Goal: Obtain resource: Download file/media

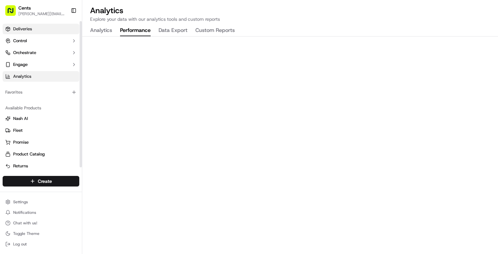
click at [47, 32] on link "Deliveries" at bounding box center [41, 29] width 77 height 11
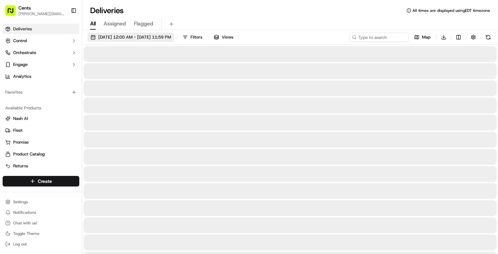
click at [167, 38] on span "[DATE] 12:00 AM - [DATE] 11:59 PM" at bounding box center [134, 37] width 73 height 6
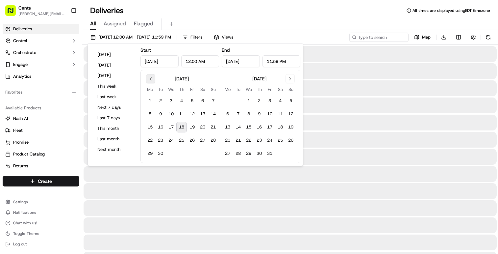
click at [152, 78] on button "Go to previous month" at bounding box center [150, 78] width 9 height 9
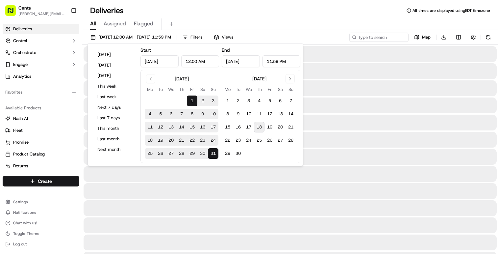
click at [305, 19] on div "All Assigned Flagged" at bounding box center [290, 24] width 416 height 12
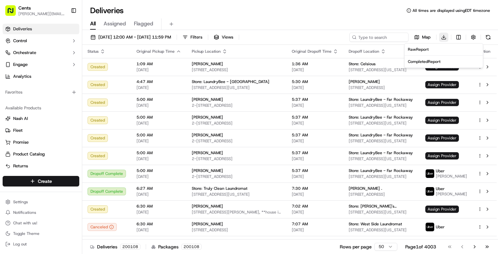
click at [447, 38] on html "Cents [PERSON_NAME][EMAIL_ADDRESS][DOMAIN_NAME] Toggle Sidebar Deliveries Contr…" at bounding box center [249, 127] width 498 height 254
click at [439, 51] on div "Raw Report" at bounding box center [444, 49] width 72 height 5
click at [443, 35] on html "Cents [PERSON_NAME][EMAIL_ADDRESS][DOMAIN_NAME] Toggle Sidebar Deliveries Contr…" at bounding box center [249, 127] width 498 height 254
click at [432, 64] on span "Completed Report" at bounding box center [424, 61] width 33 height 5
click at [473, 35] on button "button" at bounding box center [473, 37] width 9 height 9
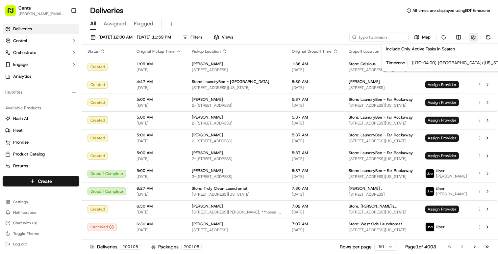
click at [473, 35] on button "button" at bounding box center [473, 37] width 9 height 9
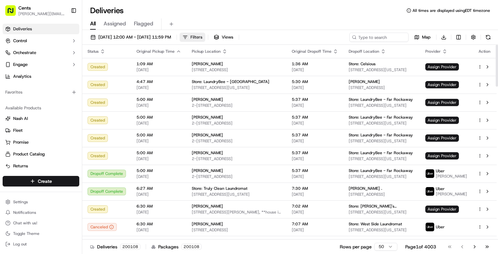
click at [202, 37] on span "Filters" at bounding box center [196, 37] width 12 height 6
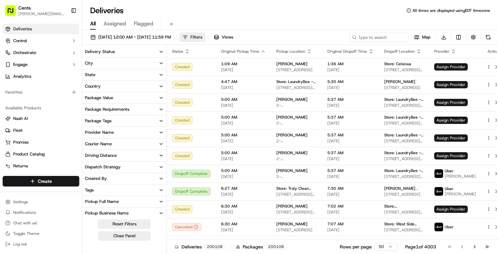
click at [202, 37] on span "Filters" at bounding box center [196, 37] width 12 height 6
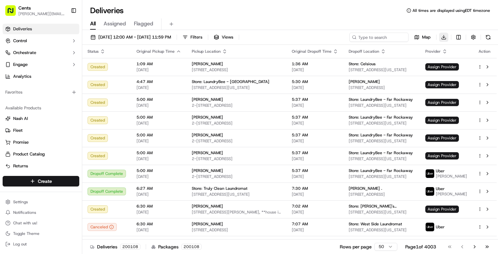
click at [446, 37] on html "Cents [PERSON_NAME][EMAIL_ADDRESS][DOMAIN_NAME] Toggle Sidebar Deliveries Contr…" at bounding box center [249, 127] width 498 height 254
click at [38, 80] on link "Analytics" at bounding box center [41, 76] width 77 height 11
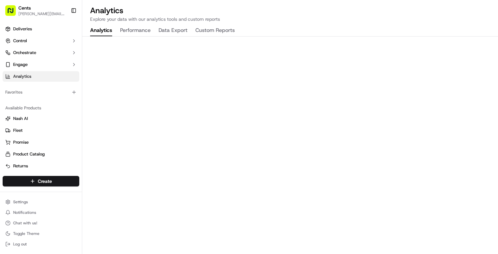
click at [190, 30] on div "Analytics Performance Data Export Custom Reports" at bounding box center [162, 30] width 160 height 11
click at [184, 30] on button "Data Export" at bounding box center [173, 30] width 29 height 11
click at [221, 32] on button "Custom Reports" at bounding box center [214, 30] width 39 height 11
click at [107, 28] on button "Analytics" at bounding box center [101, 30] width 22 height 11
click at [171, 29] on button "Data Export" at bounding box center [173, 30] width 29 height 11
